Goal: Task Accomplishment & Management: Manage account settings

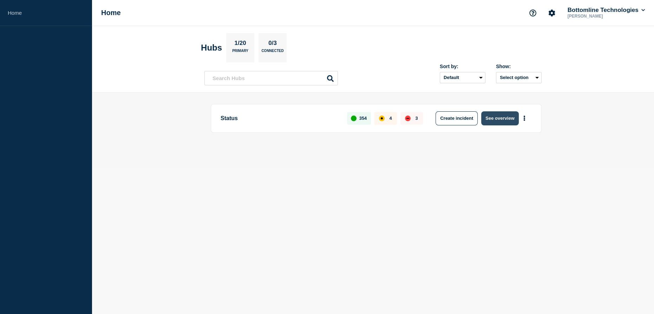
click at [491, 117] on button "See overview" at bounding box center [499, 118] width 37 height 14
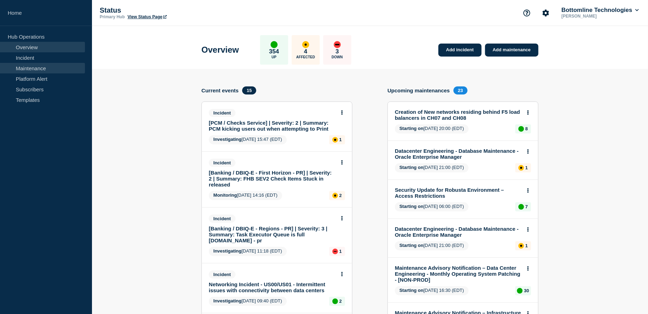
click at [40, 69] on link "Maintenance" at bounding box center [42, 68] width 85 height 11
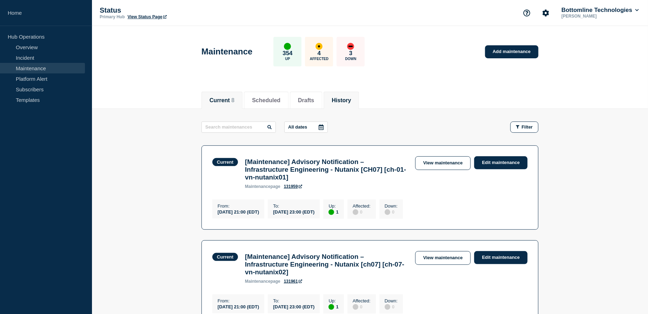
click at [351, 103] on button "History" at bounding box center [341, 100] width 19 height 6
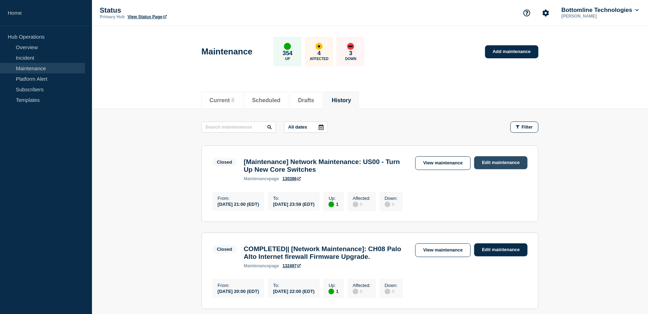
click at [504, 165] on link "Edit maintenance" at bounding box center [500, 162] width 53 height 13
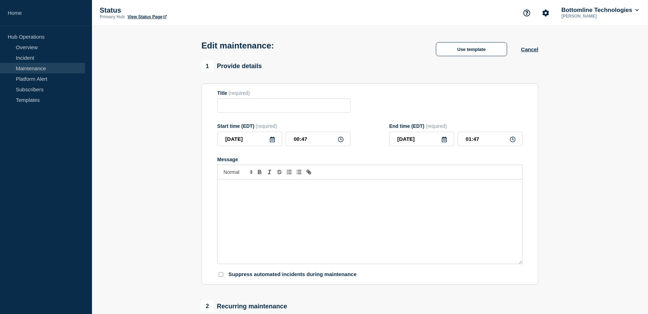
type input "[Maintenance] Network Maintenance: US00 - Turn Up New Core Switches"
type input "[DATE]"
type input "21:00"
type input "[DATE]"
type input "23:59"
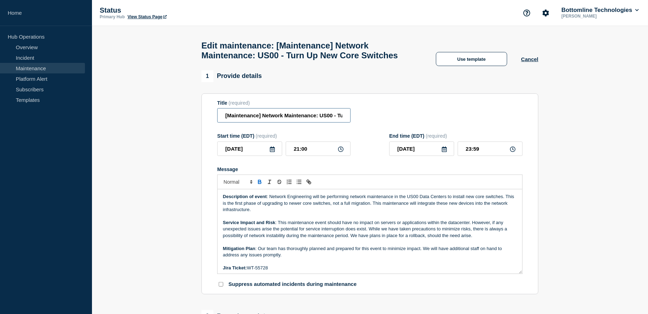
click at [223, 123] on input "[Maintenance] Network Maintenance: US00 - Turn Up New Core Switches" at bounding box center [283, 115] width 133 height 14
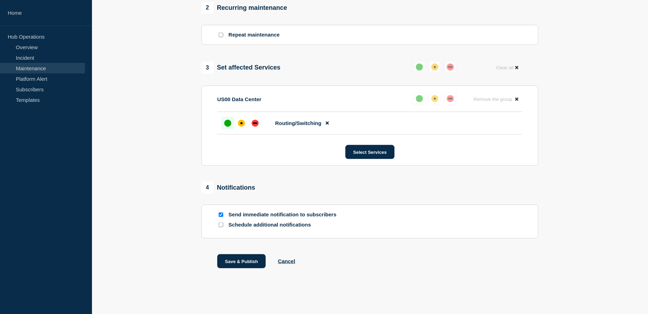
scroll to position [324, 0]
type input "COMPLETED - [Maintenance] Network Maintenance: US00 - Turn Up New Core Switches"
drag, startPoint x: 231, startPoint y: 260, endPoint x: 170, endPoint y: 234, distance: 66.3
click at [173, 239] on section "1 Provide details Title (required) COMPLETED - [Maintenance] Network Maintenanc…" at bounding box center [370, 24] width 556 height 524
click at [234, 265] on button "Save & Publish" at bounding box center [241, 261] width 48 height 14
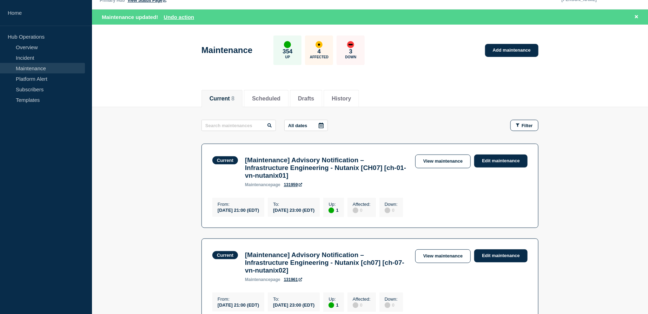
scroll to position [32, 0]
